Goal: Contribute content

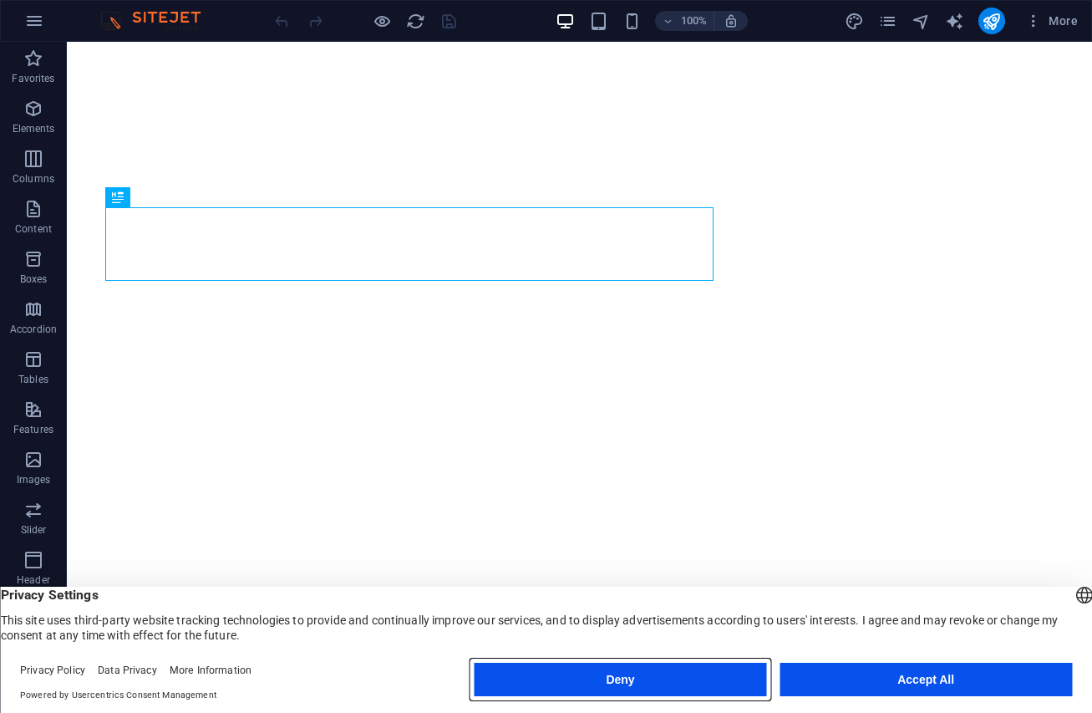
click at [643, 675] on button "Deny" at bounding box center [620, 678] width 292 height 33
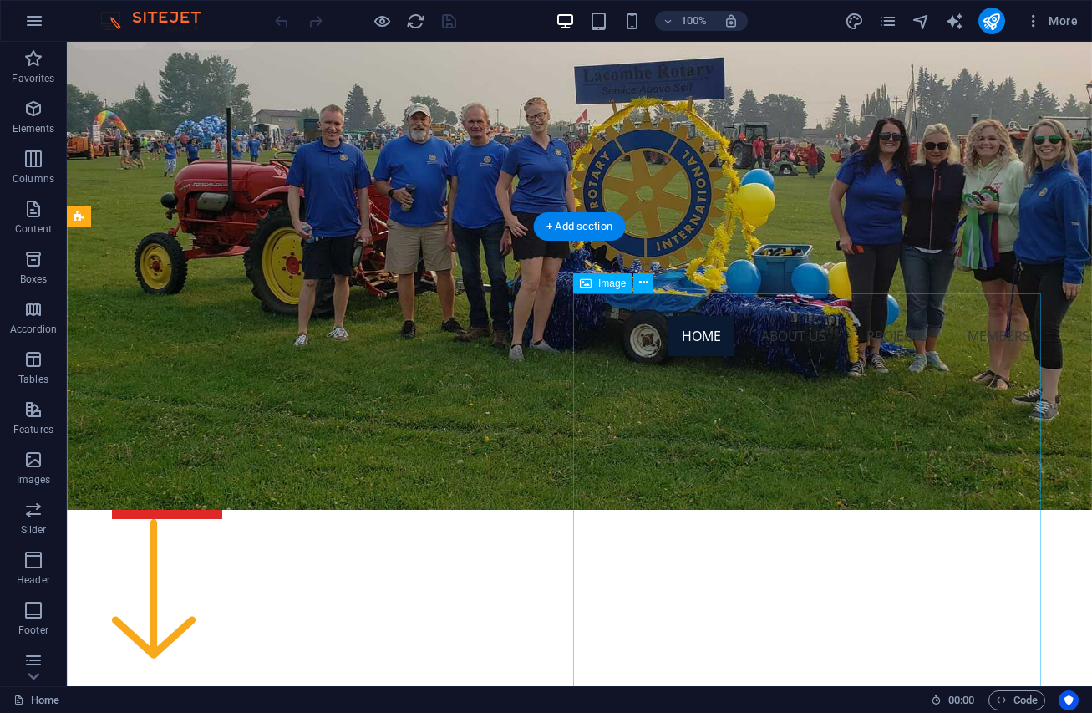
scroll to position [585, 0]
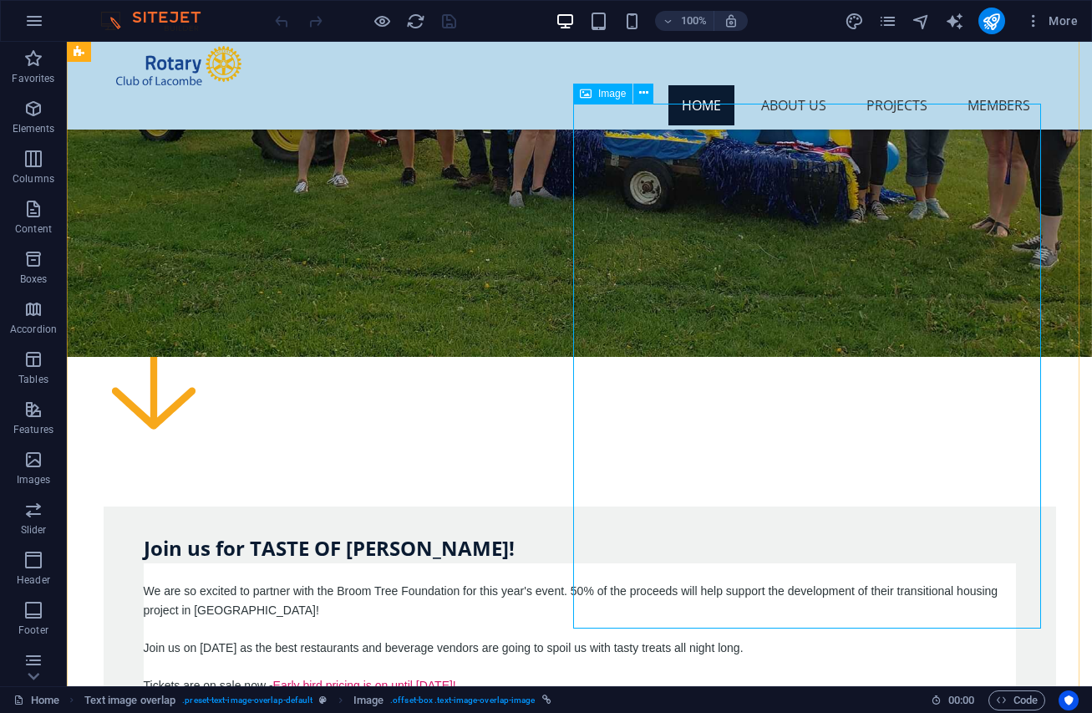
click at [607, 94] on span "Image" at bounding box center [612, 94] width 28 height 10
select select "px"
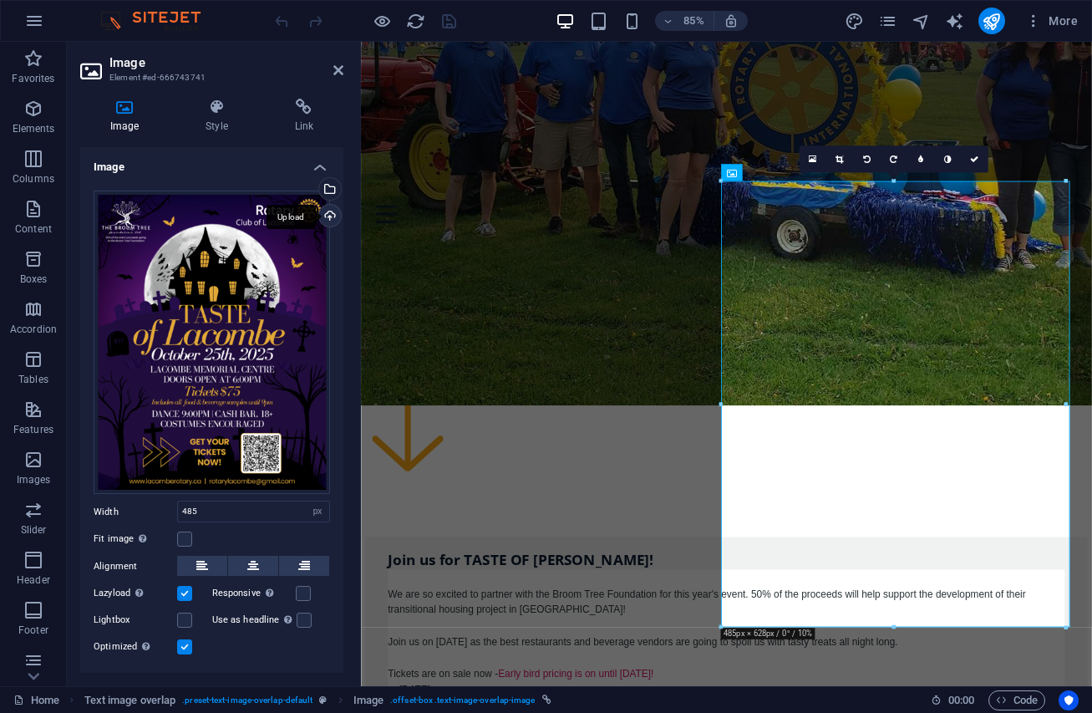
click at [327, 211] on div "Upload" at bounding box center [328, 217] width 25 height 25
click at [206, 246] on div "Drag files here, click to choose files or select files from Files or our free s…" at bounding box center [212, 342] width 236 height 304
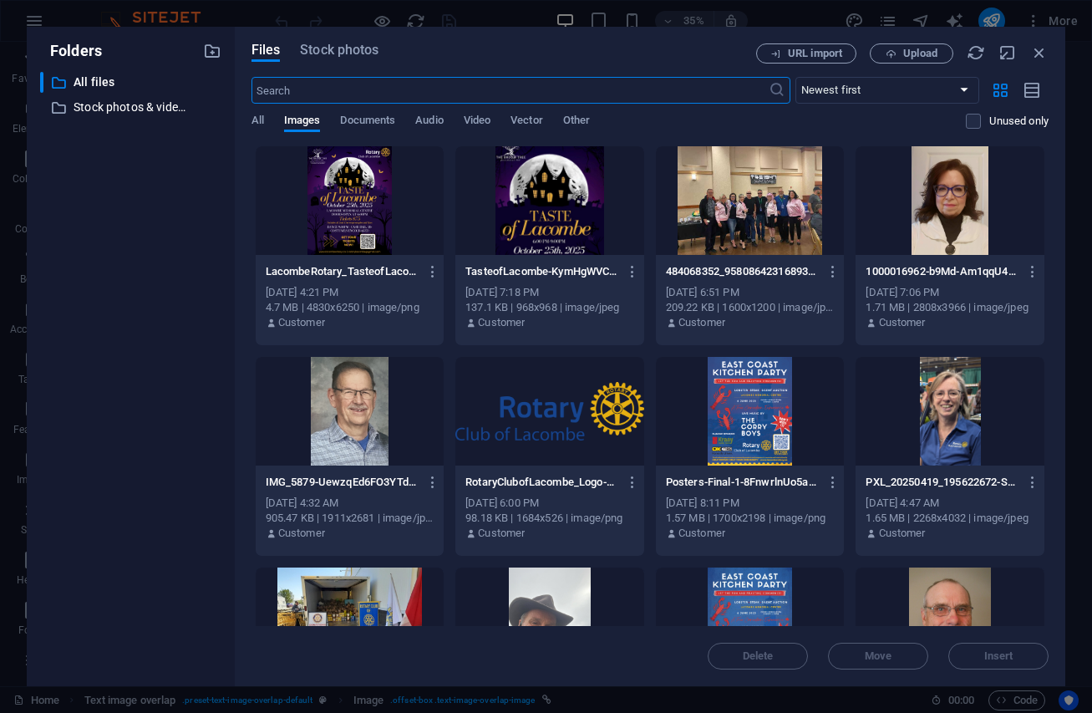
click at [347, 215] on div at bounding box center [350, 200] width 189 height 109
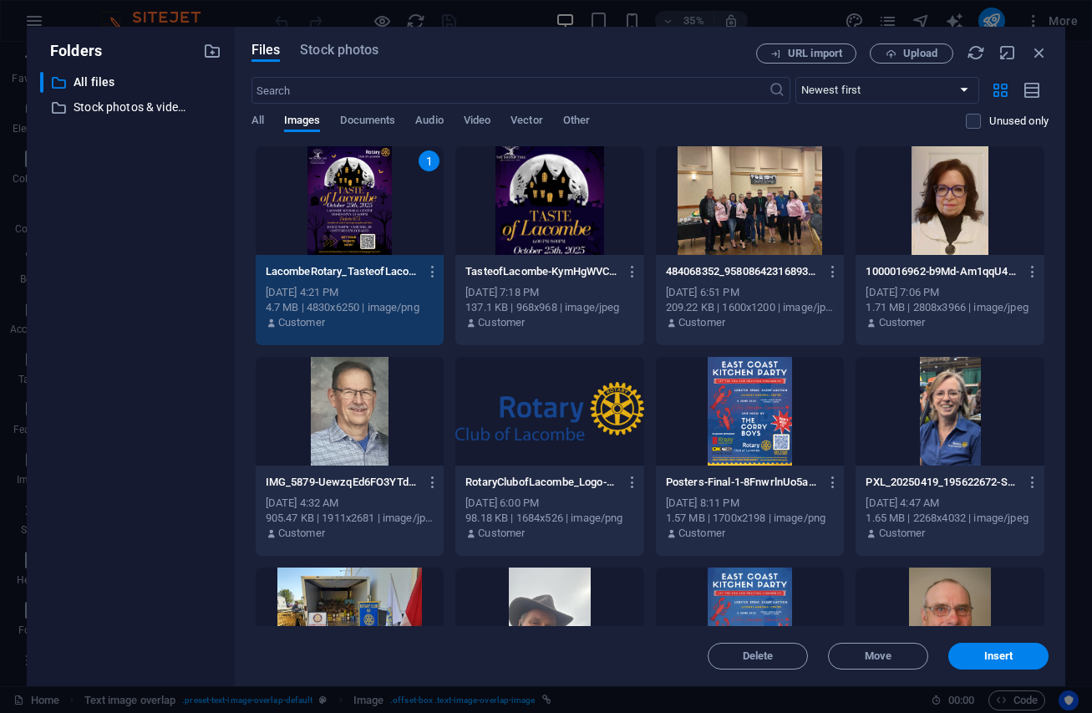
click at [347, 216] on div "1" at bounding box center [350, 200] width 189 height 109
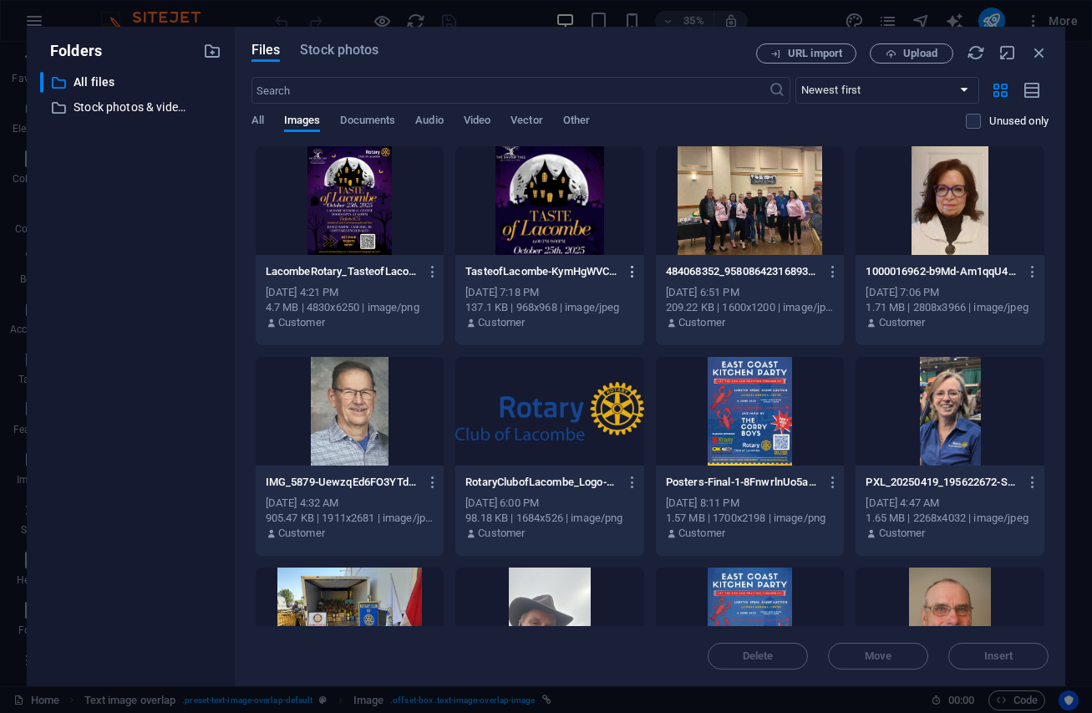
click at [628, 270] on icon "button" at bounding box center [633, 271] width 16 height 15
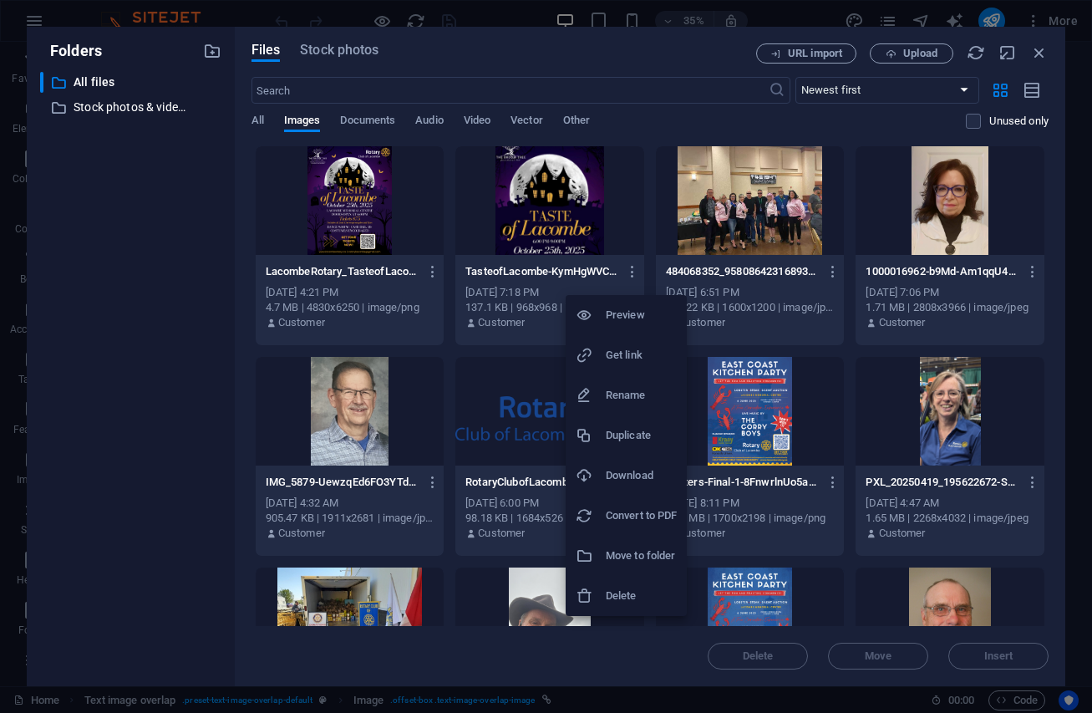
click at [637, 592] on h6 "Delete" at bounding box center [641, 596] width 71 height 20
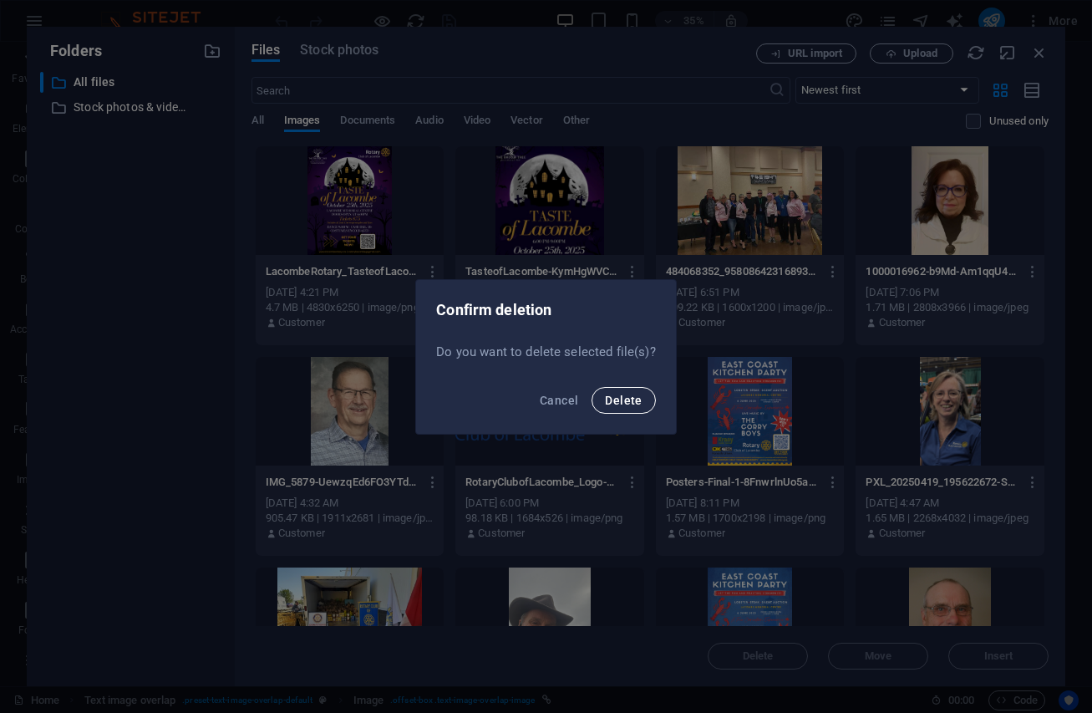
click at [626, 403] on span "Delete" at bounding box center [623, 399] width 37 height 13
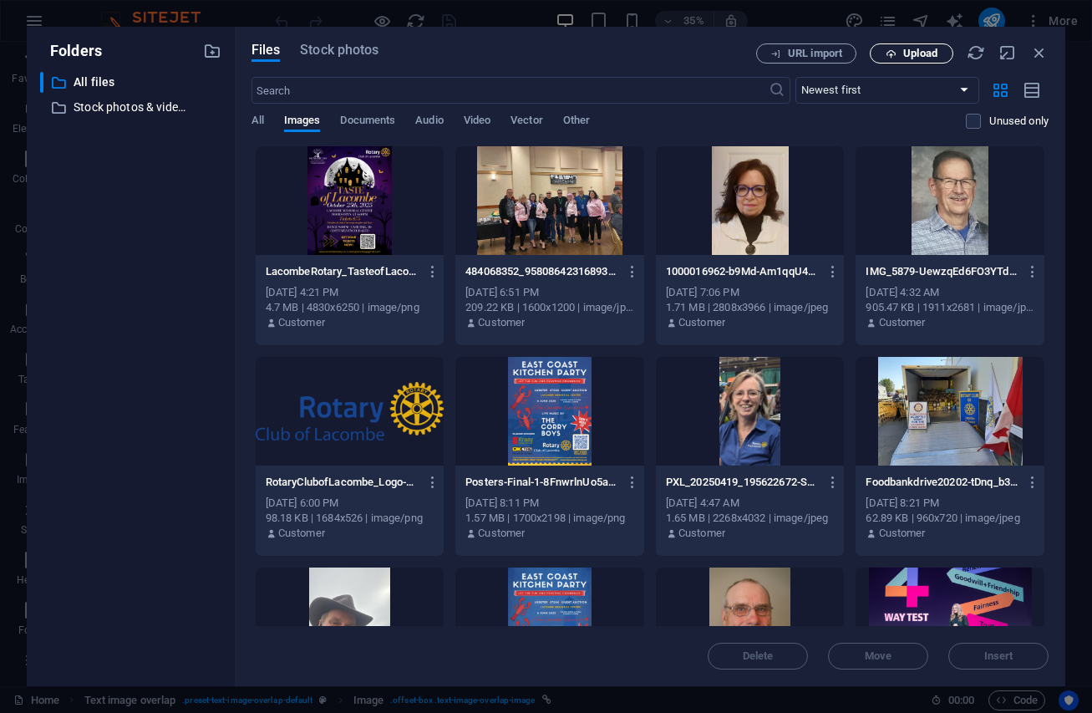
click at [910, 48] on span "Upload" at bounding box center [920, 53] width 34 height 10
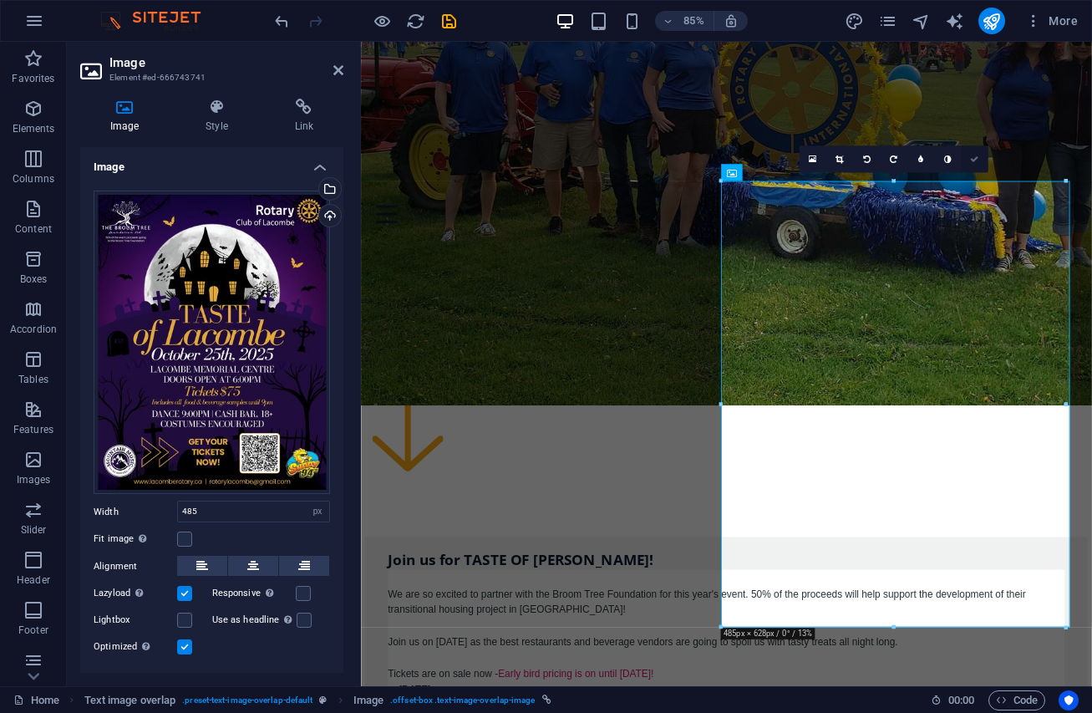
click at [970, 159] on icon at bounding box center [974, 159] width 8 height 8
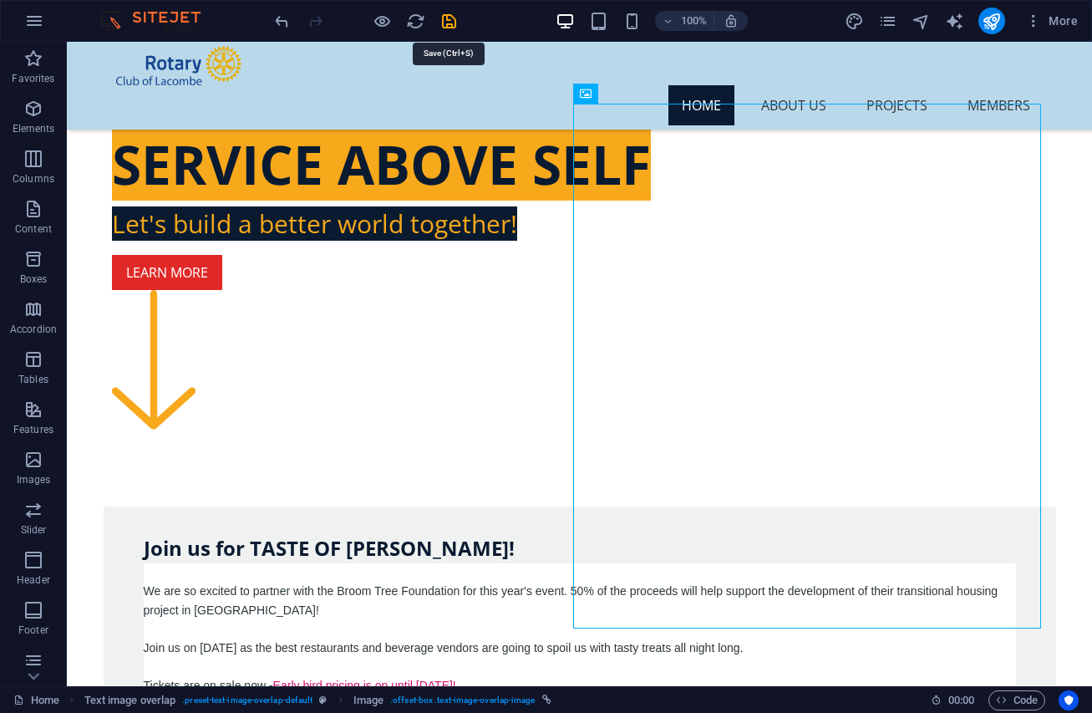
click at [447, 23] on icon "save" at bounding box center [448, 21] width 19 height 19
checkbox input "false"
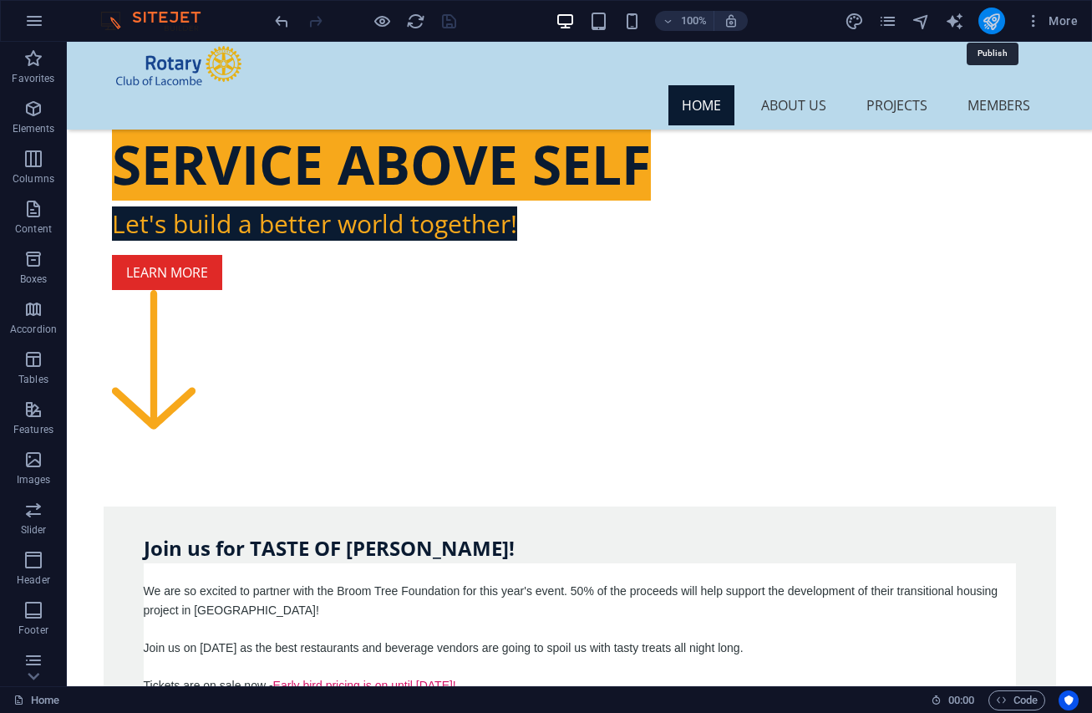
click at [987, 13] on icon "publish" at bounding box center [991, 21] width 19 height 19
